Goal: Task Accomplishment & Management: Use online tool/utility

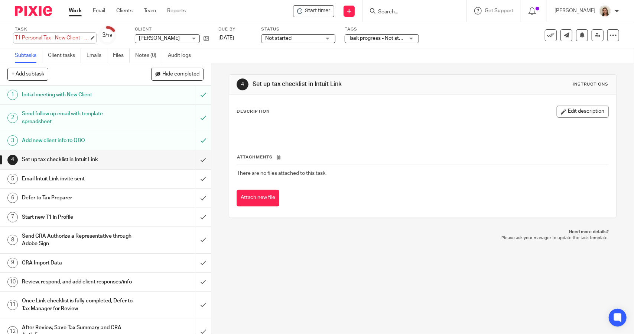
click at [44, 36] on div "T1 Personal Tax - New Client - 2021 Save T1 Personal Tax - New Client - 2021" at bounding box center [52, 37] width 74 height 7
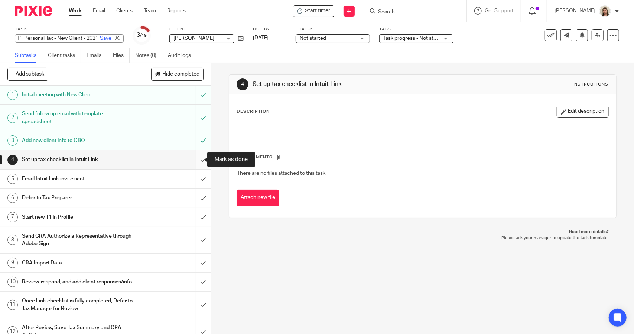
click at [198, 161] on input "submit" at bounding box center [105, 159] width 211 height 19
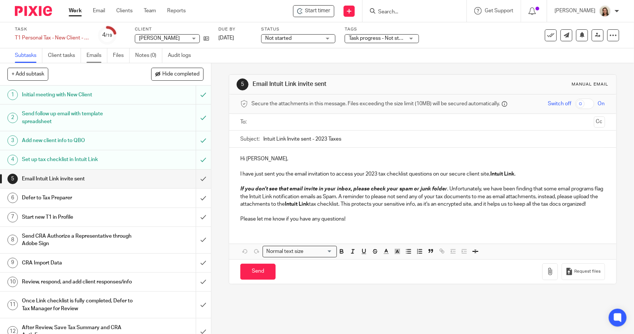
click at [97, 60] on link "Emails" at bounding box center [97, 55] width 21 height 14
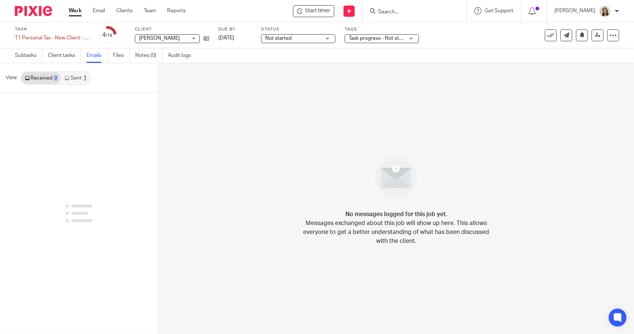
click at [84, 81] on link "Sent 1" at bounding box center [75, 78] width 29 height 12
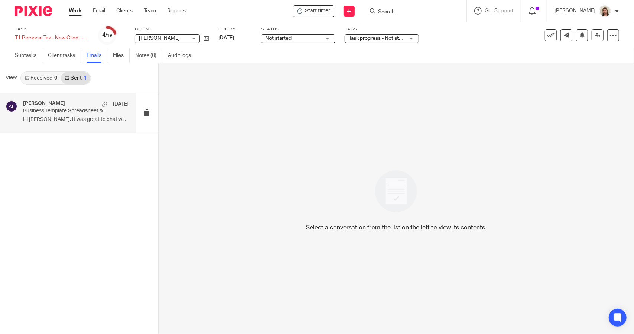
click at [45, 110] on p "Business Template Spreadsheet & Instructions" at bounding box center [65, 111] width 84 height 6
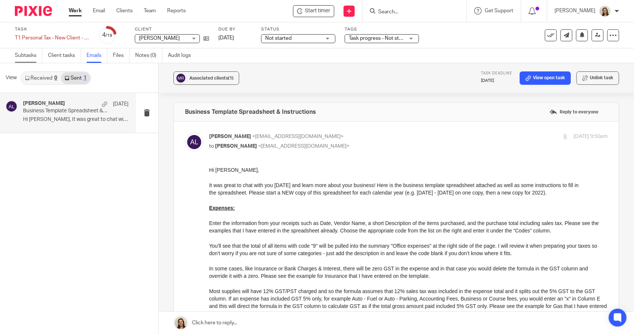
click at [28, 55] on link "Subtasks" at bounding box center [28, 55] width 27 height 14
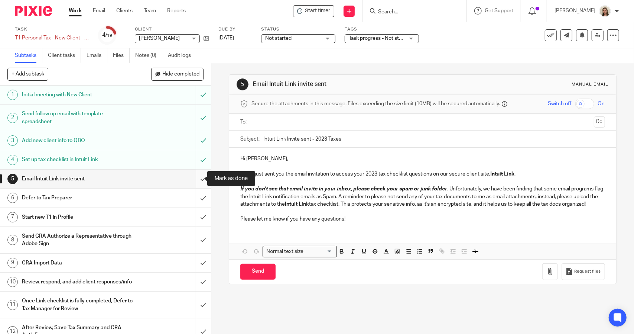
click at [192, 178] on input "submit" at bounding box center [105, 178] width 211 height 19
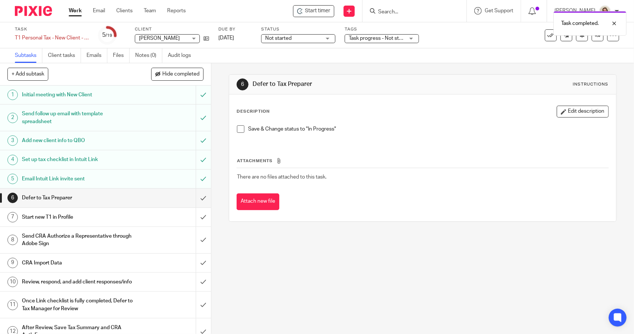
click at [238, 129] on span at bounding box center [240, 128] width 7 height 7
click at [284, 36] on span "Not started" at bounding box center [278, 38] width 26 height 5
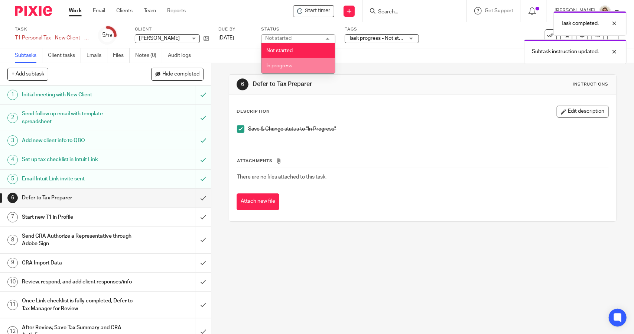
click at [287, 61] on li "In progress" at bounding box center [299, 65] width 74 height 15
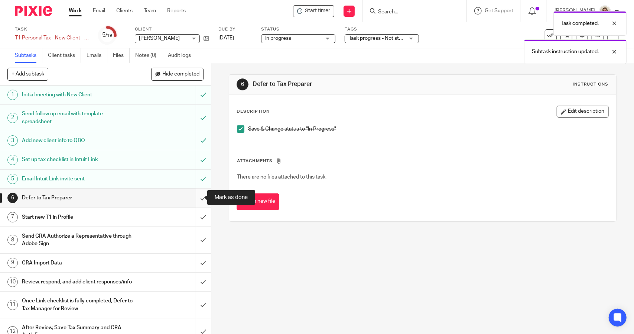
click at [197, 198] on input "submit" at bounding box center [105, 197] width 211 height 19
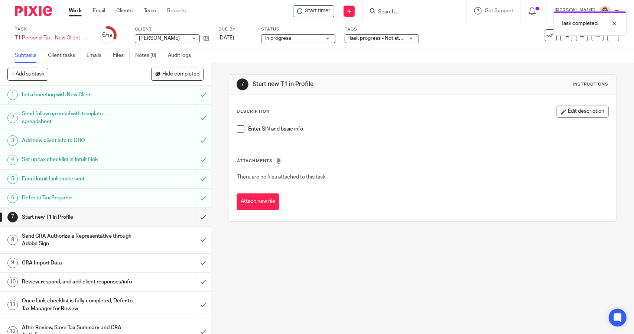
click at [241, 129] on span at bounding box center [240, 128] width 7 height 7
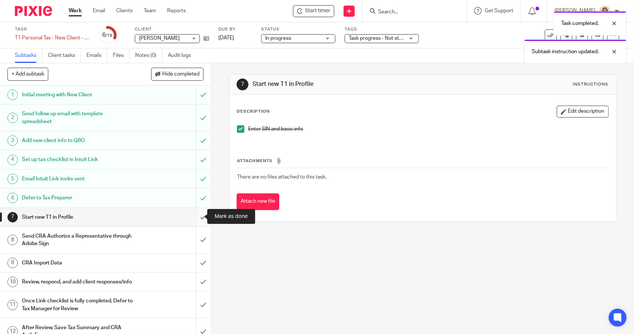
click at [198, 216] on input "submit" at bounding box center [105, 217] width 211 height 19
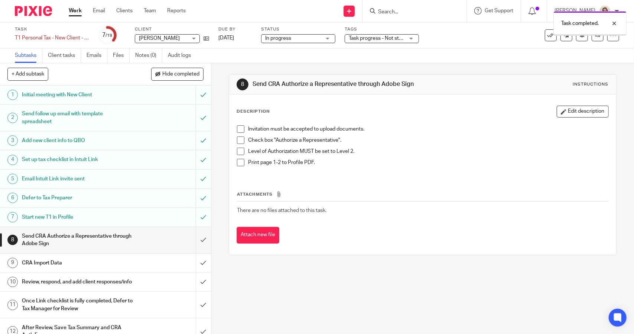
scroll to position [37, 0]
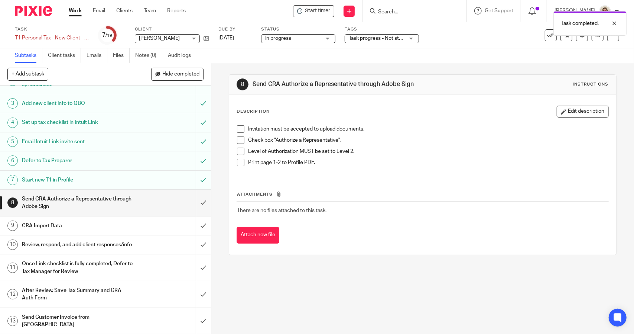
click at [69, 221] on h1 "CRA Import Data" at bounding box center [77, 225] width 111 height 11
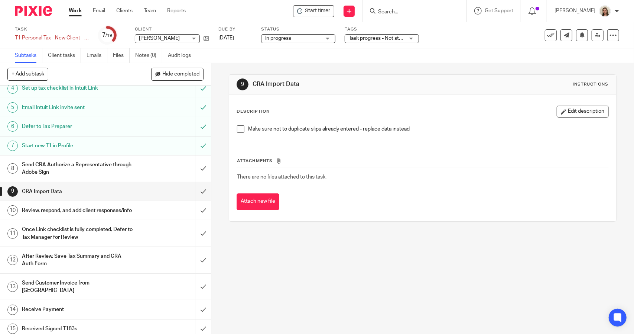
scroll to position [74, 0]
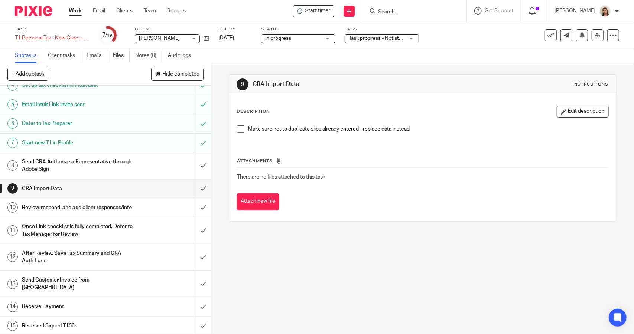
click at [90, 162] on h1 "Send CRA Authorize a Representative through Adobe Sign" at bounding box center [77, 165] width 111 height 19
